Goal: Information Seeking & Learning: Compare options

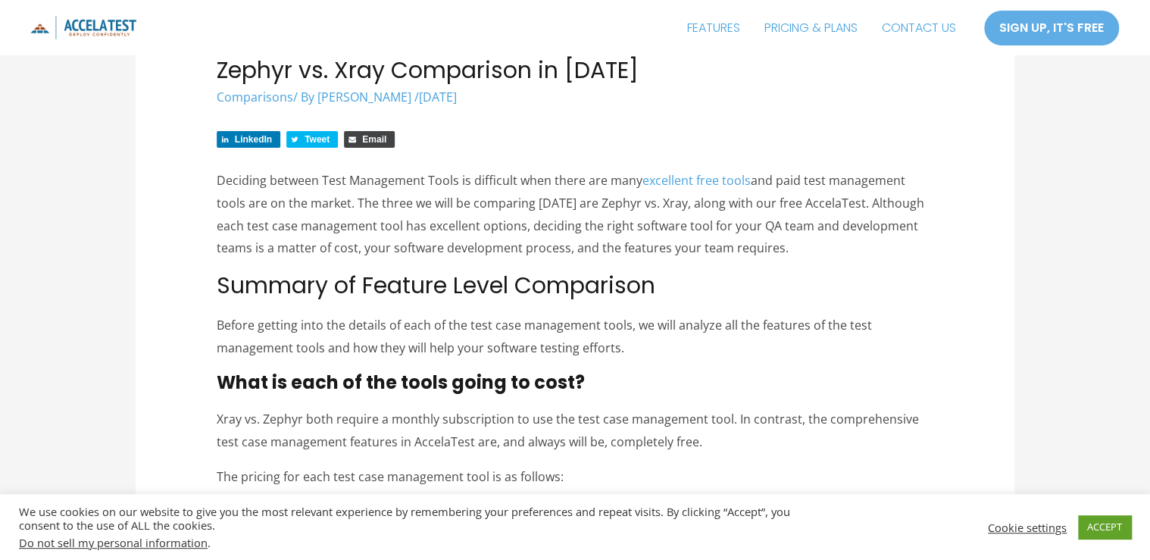
scroll to position [121, 0]
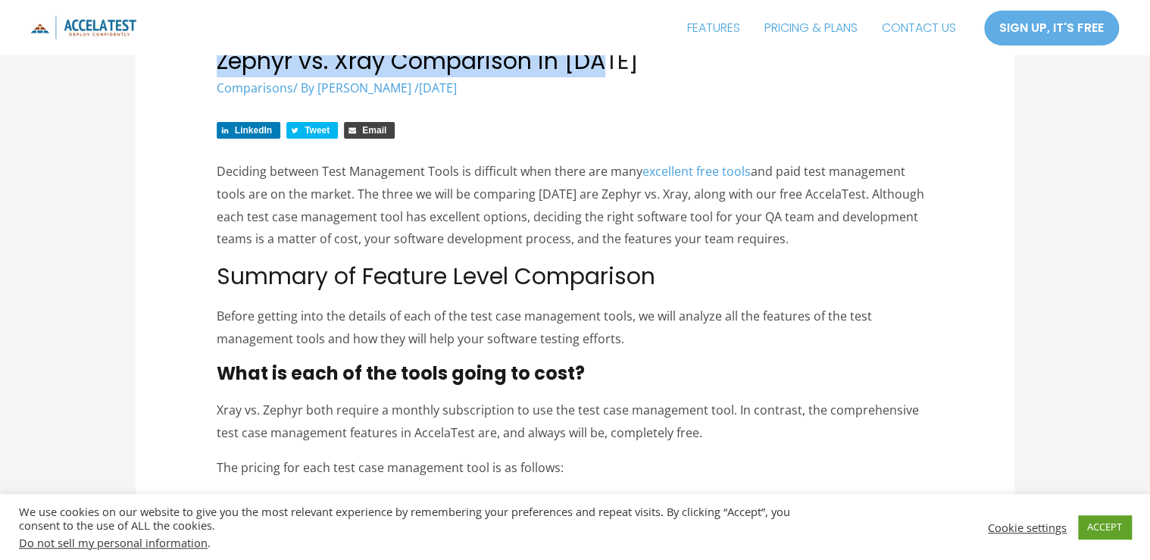
drag, startPoint x: 234, startPoint y: 97, endPoint x: 718, endPoint y: 94, distance: 484.1
drag, startPoint x: 718, startPoint y: 94, endPoint x: 802, endPoint y: 224, distance: 154.7
click at [751, 180] on link "excellent free tools" at bounding box center [696, 171] width 108 height 17
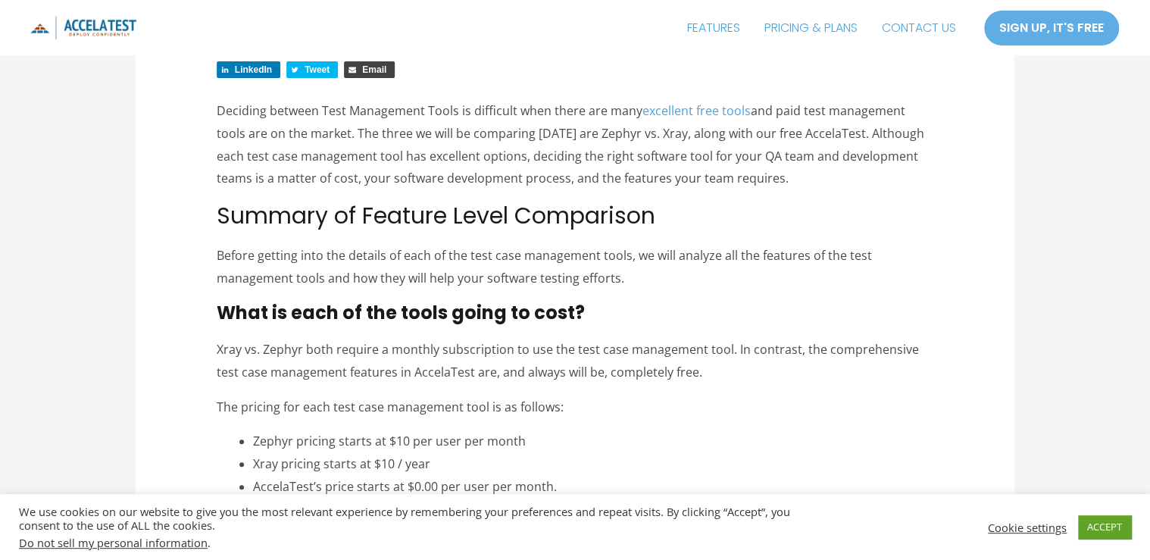
click at [382, 173] on p "Deciding between Test Management Tools is difficult when there are many excelle…" at bounding box center [575, 145] width 717 height 90
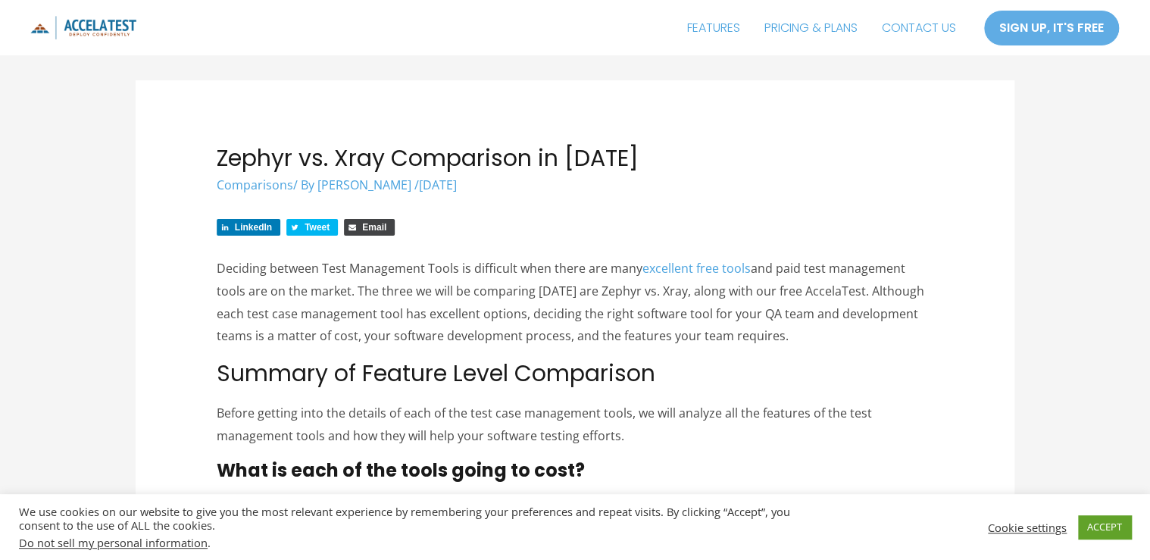
scroll to position [0, 0]
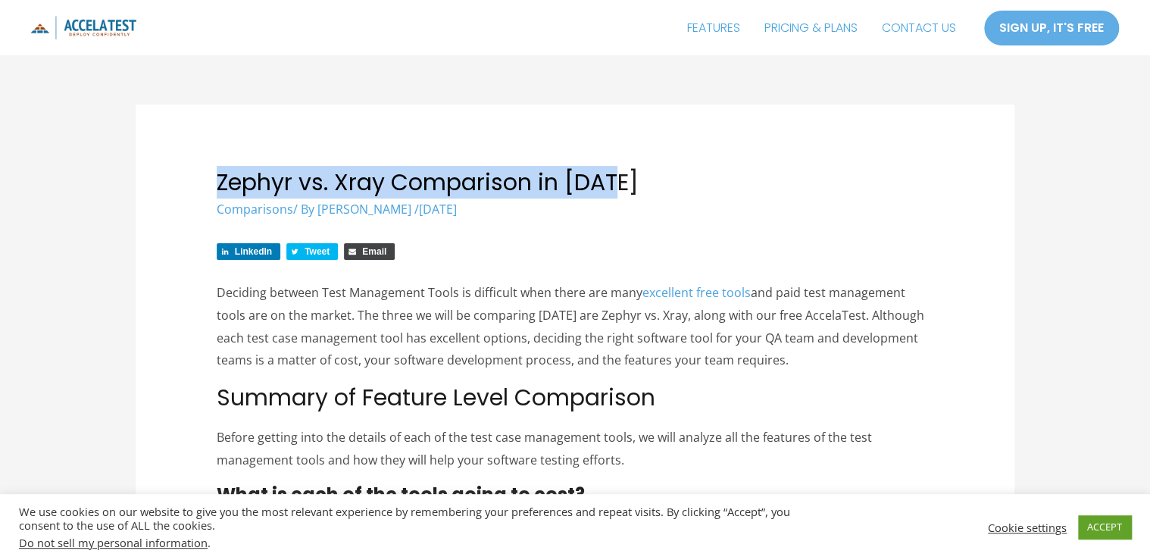
drag, startPoint x: 239, startPoint y: 216, endPoint x: 761, endPoint y: 217, distance: 522.0
click at [761, 196] on h1 "Zephyr vs. Xray Comparison in [DATE]" at bounding box center [575, 182] width 717 height 27
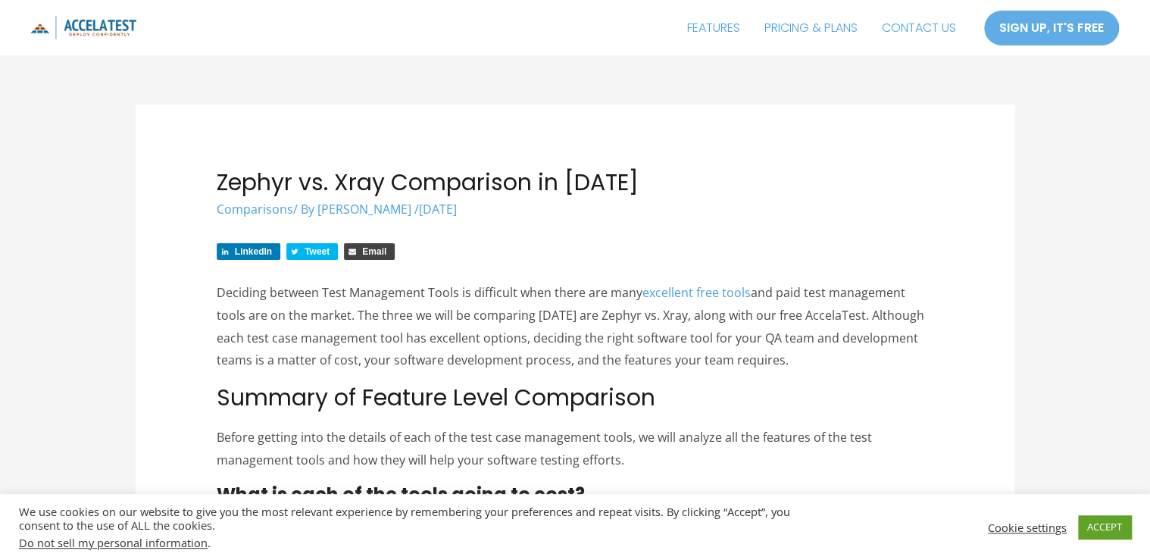
click at [503, 356] on p "Deciding between Test Management Tools is difficult when there are many excelle…" at bounding box center [575, 327] width 717 height 90
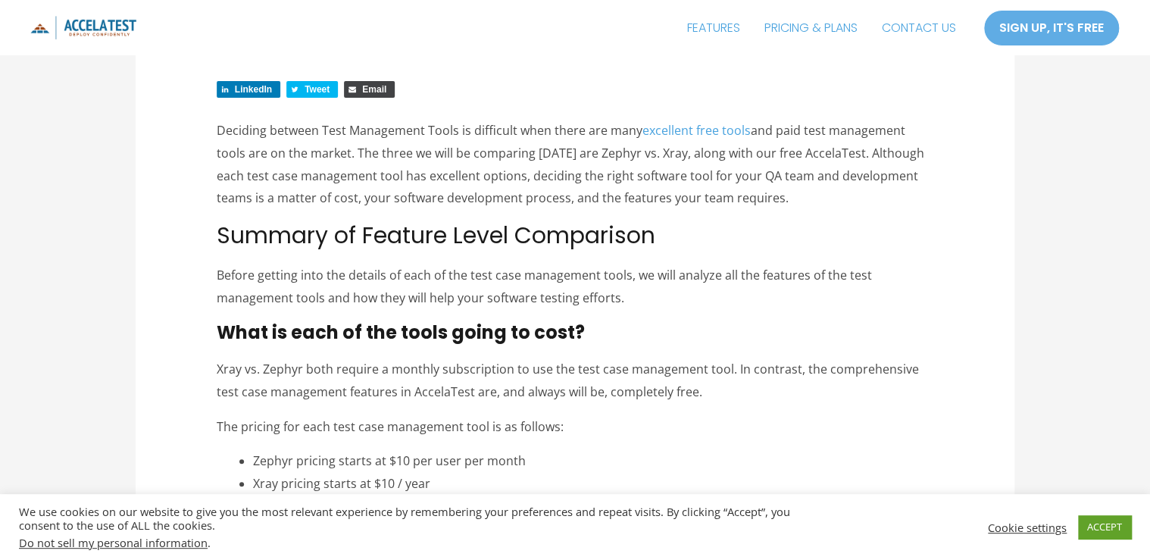
scroll to position [182, 0]
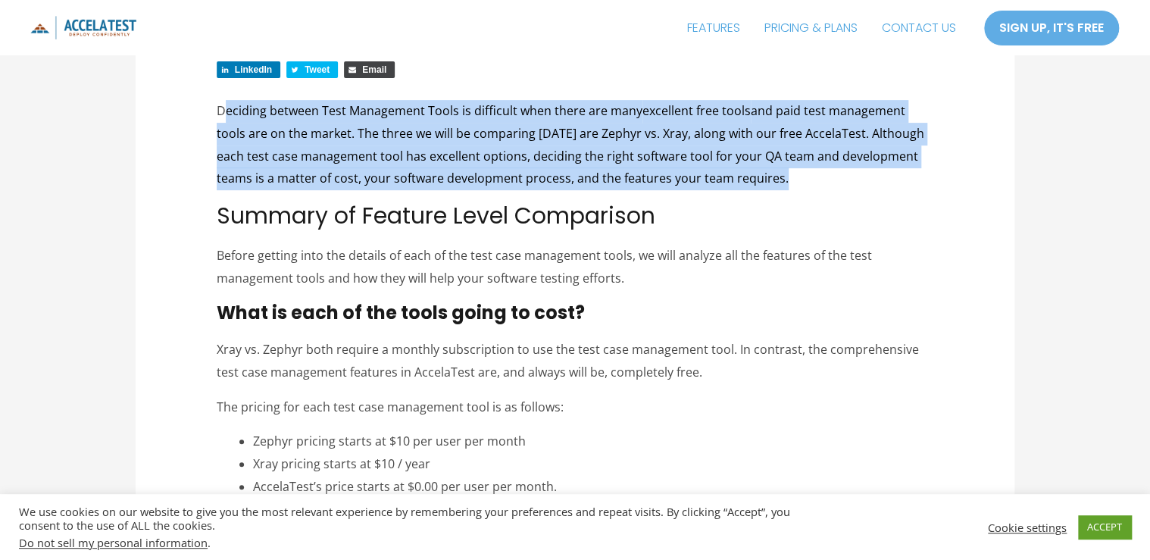
drag, startPoint x: 251, startPoint y: 162, endPoint x: 728, endPoint y: 300, distance: 496.8
click at [728, 190] on p "Deciding between Test Management Tools is difficult when there are many excelle…" at bounding box center [575, 145] width 717 height 90
drag, startPoint x: 728, startPoint y: 300, endPoint x: 567, endPoint y: 318, distance: 162.4
click at [568, 190] on p "Deciding between Test Management Tools is difficult when there are many excelle…" at bounding box center [575, 145] width 717 height 90
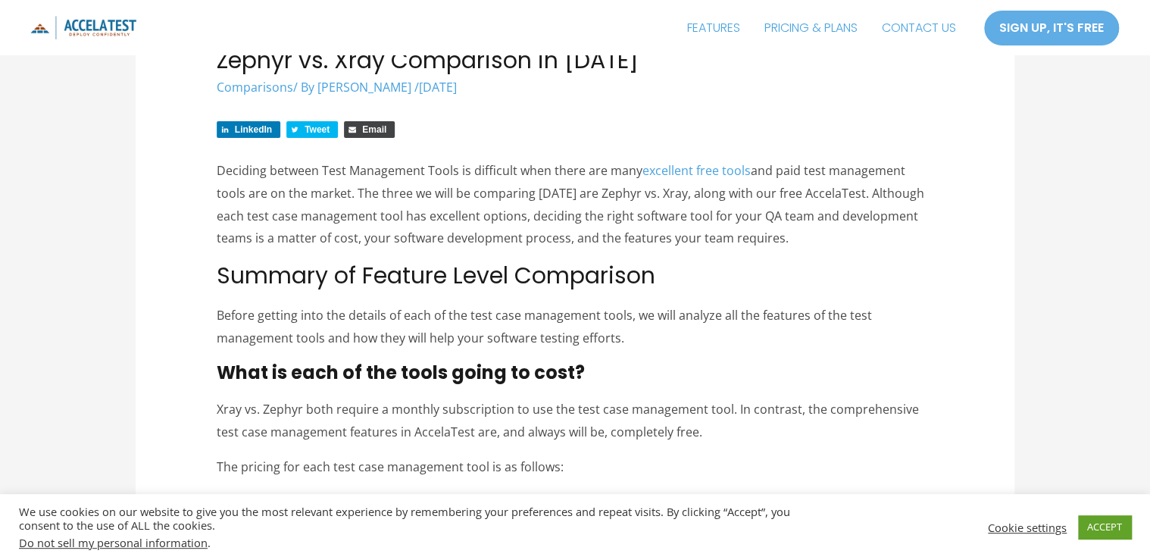
scroll to position [121, 0]
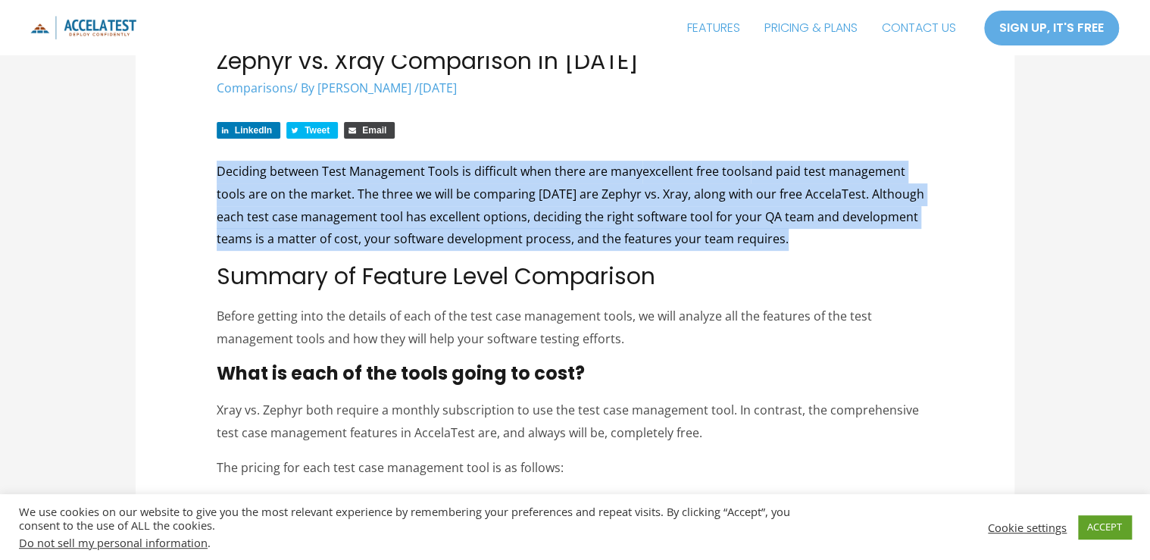
drag, startPoint x: 241, startPoint y: 227, endPoint x: 631, endPoint y: 372, distance: 416.4
click at [631, 251] on p "Deciding between Test Management Tools is difficult when there are many excelle…" at bounding box center [575, 206] width 717 height 90
drag, startPoint x: 631, startPoint y: 372, endPoint x: 436, endPoint y: 373, distance: 194.7
click at [436, 251] on p "Deciding between Test Management Tools is difficult when there are many excelle…" at bounding box center [575, 206] width 717 height 90
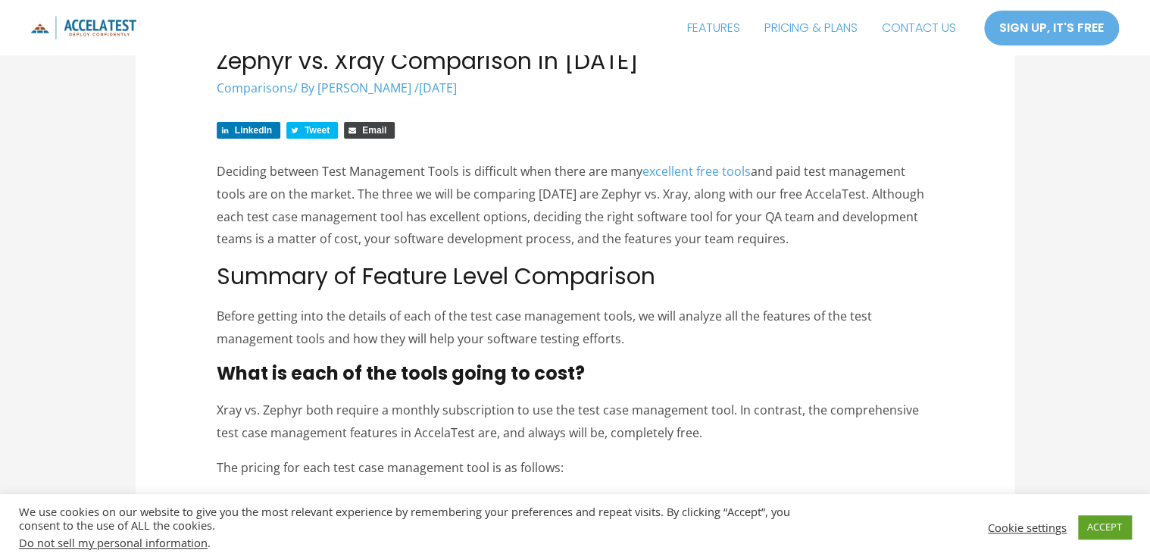
click at [618, 146] on div "LinkedIn Tweet Email" at bounding box center [575, 134] width 717 height 24
